Goal: Browse casually

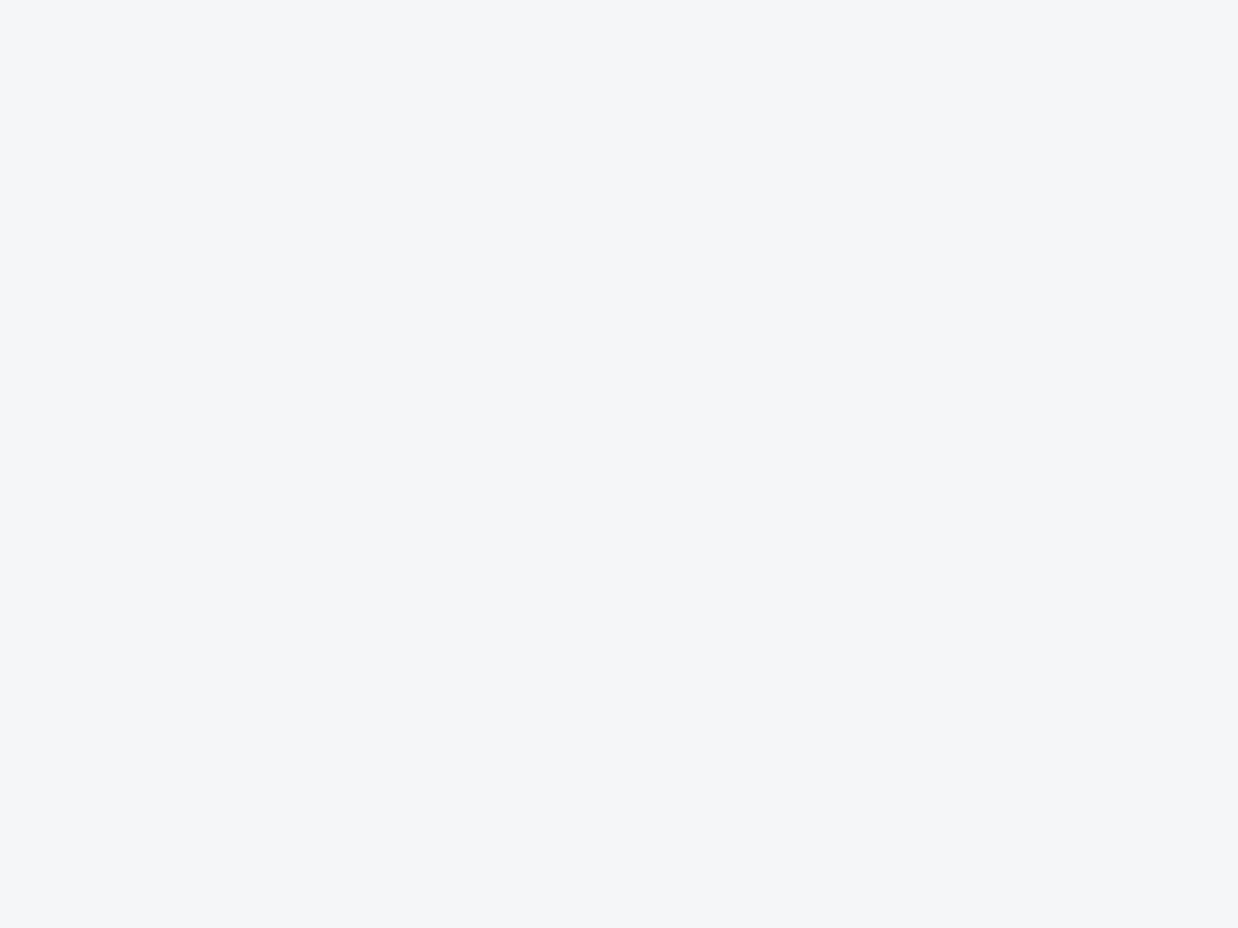
click at [619, 464] on div at bounding box center [619, 464] width 1238 height 928
